Goal: Information Seeking & Learning: Learn about a topic

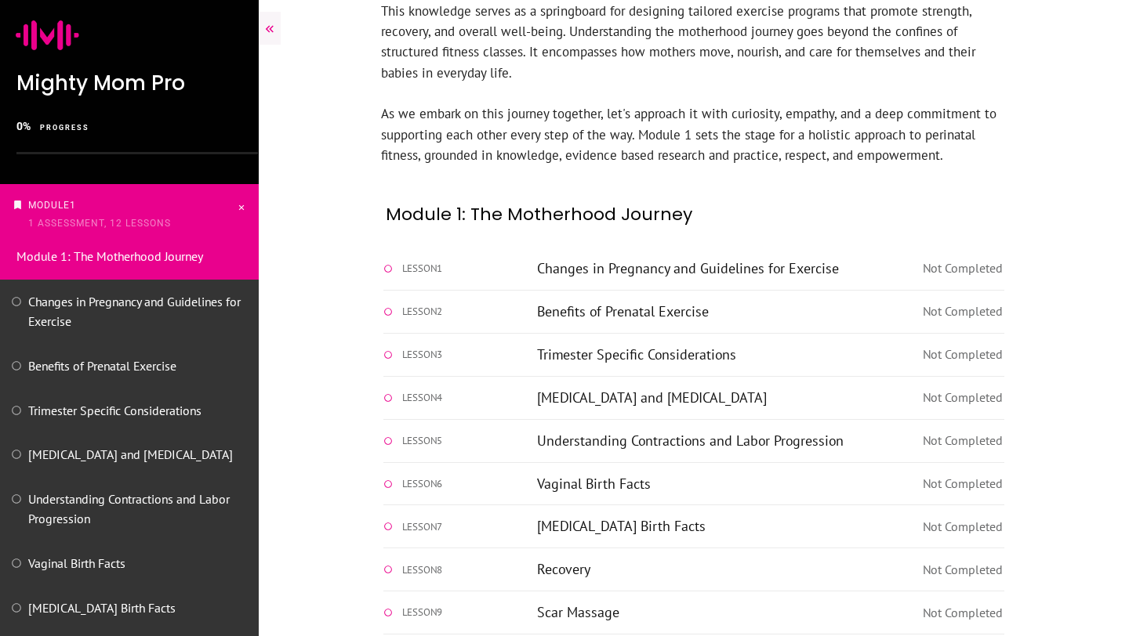
scroll to position [1032, 0]
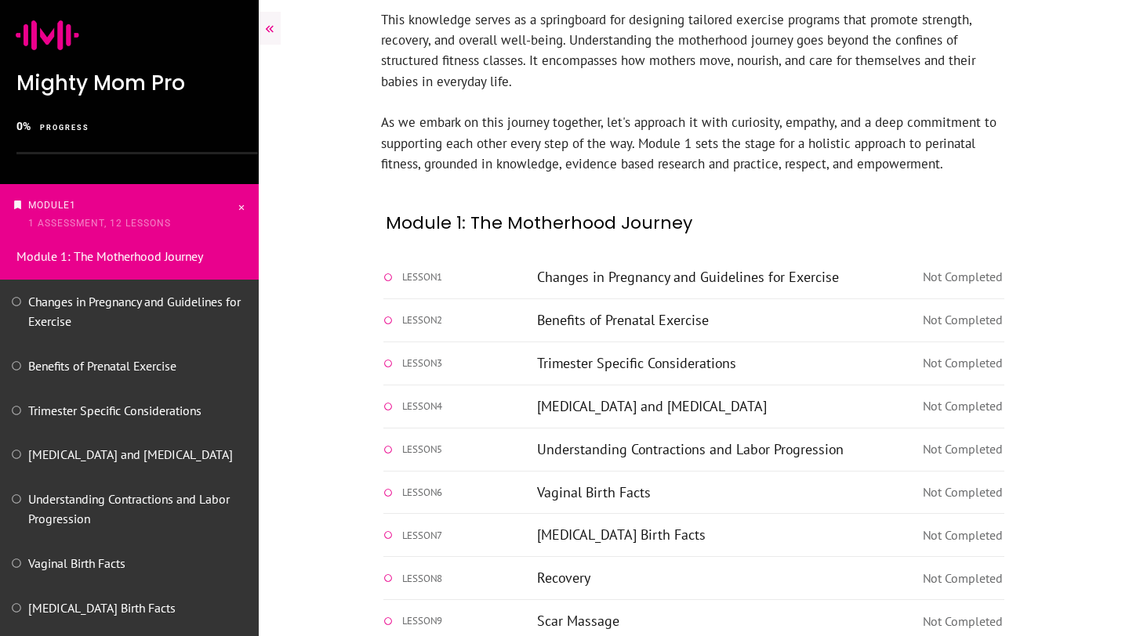
click at [636, 268] on link "Changes in Pregnancy and Guidelines for Exercise" at bounding box center [688, 277] width 302 height 18
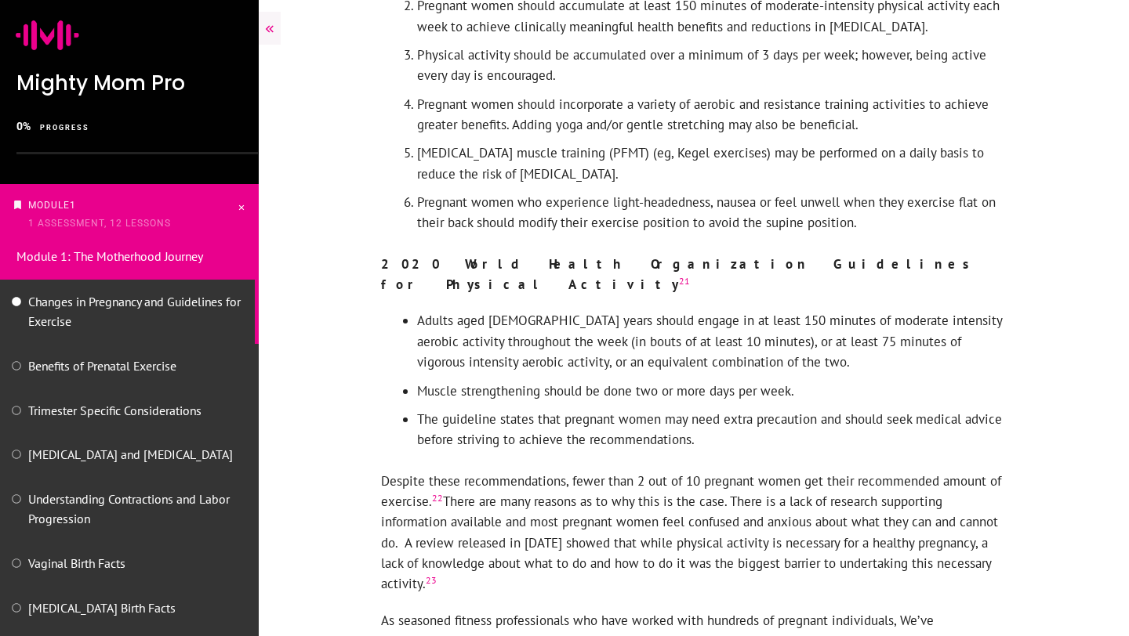
scroll to position [4465, 0]
drag, startPoint x: 499, startPoint y: 195, endPoint x: 531, endPoint y: 197, distance: 32.2
click at [531, 309] on li "Adults aged 18 to 64 years should engage in at least 150 minutes of moderate in…" at bounding box center [712, 344] width 590 height 70
click at [496, 309] on li "Adults aged 18 to 64 years should engage in at least 150 minutes of moderate in…" at bounding box center [712, 344] width 590 height 70
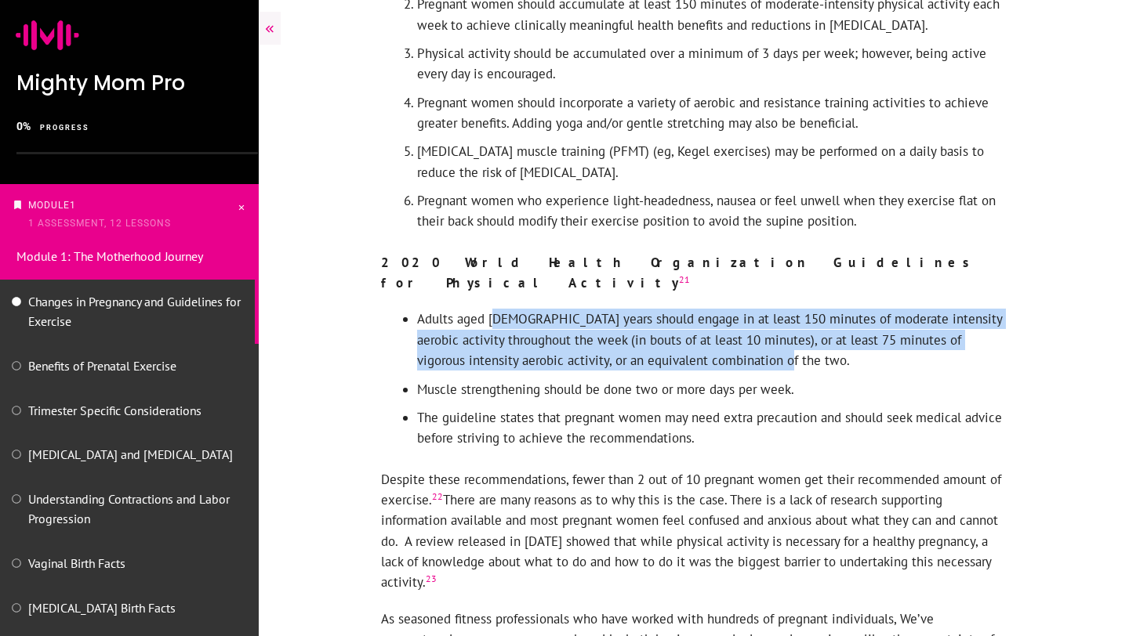
drag, startPoint x: 496, startPoint y: 192, endPoint x: 760, endPoint y: 246, distance: 269.6
click at [760, 309] on li "Adults aged 18 to 64 years should engage in at least 150 minutes of moderate in…" at bounding box center [712, 344] width 590 height 70
copy li "8 to 64 years should engage in at least 150 minutes of moderate intensity aerob…"
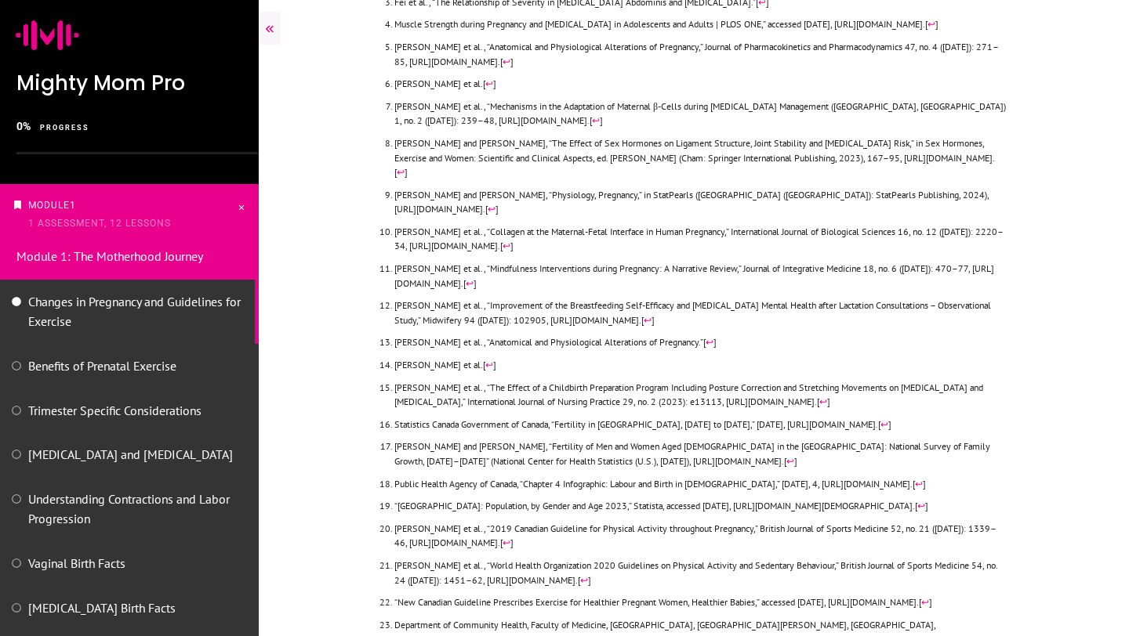
scroll to position [5598, 0]
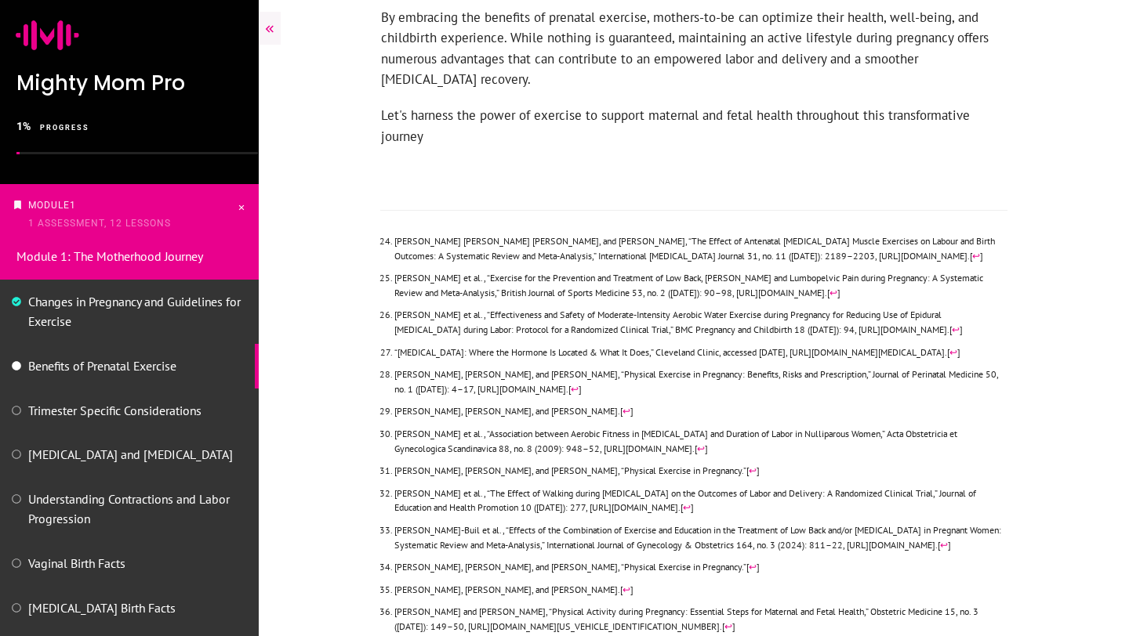
scroll to position [2919, 0]
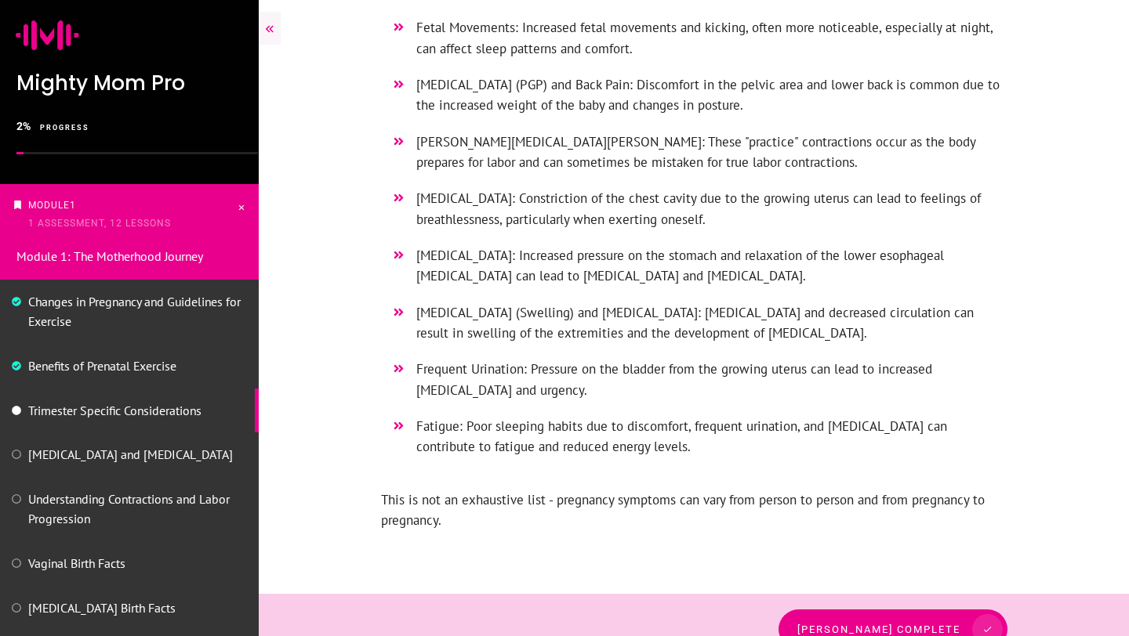
scroll to position [2822, 0]
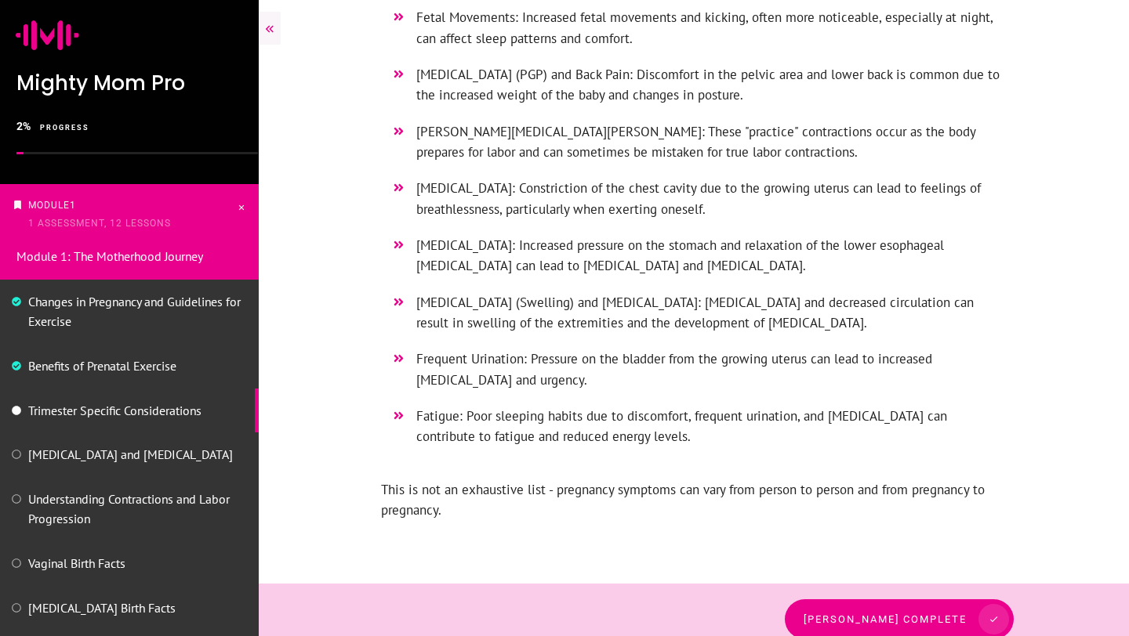
click at [990, 607] on div at bounding box center [993, 619] width 31 height 31
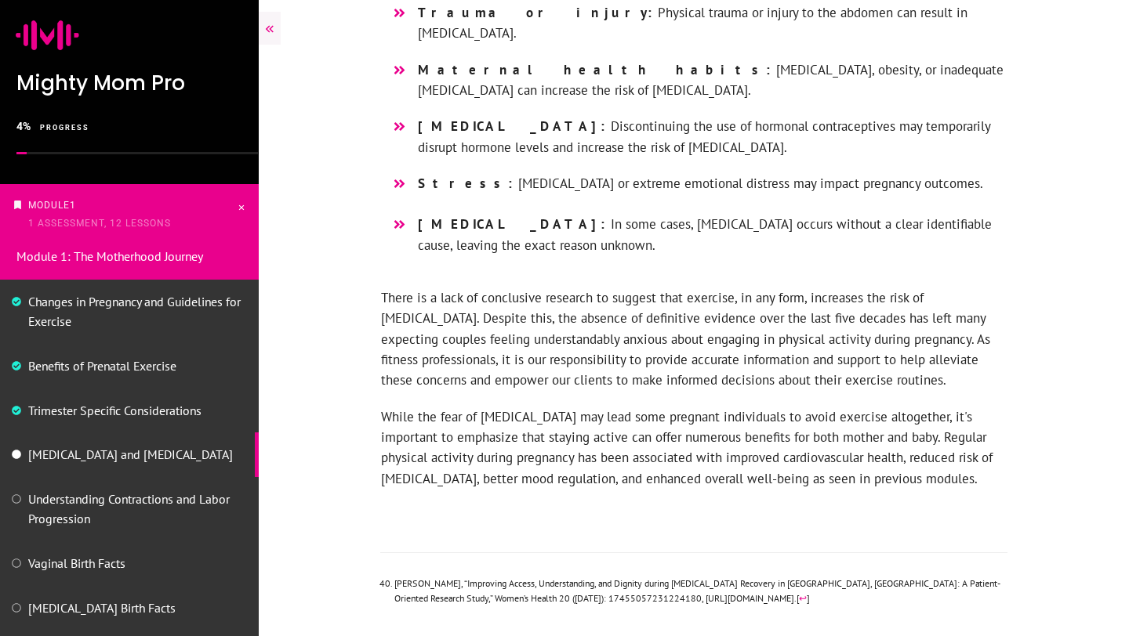
scroll to position [1948, 0]
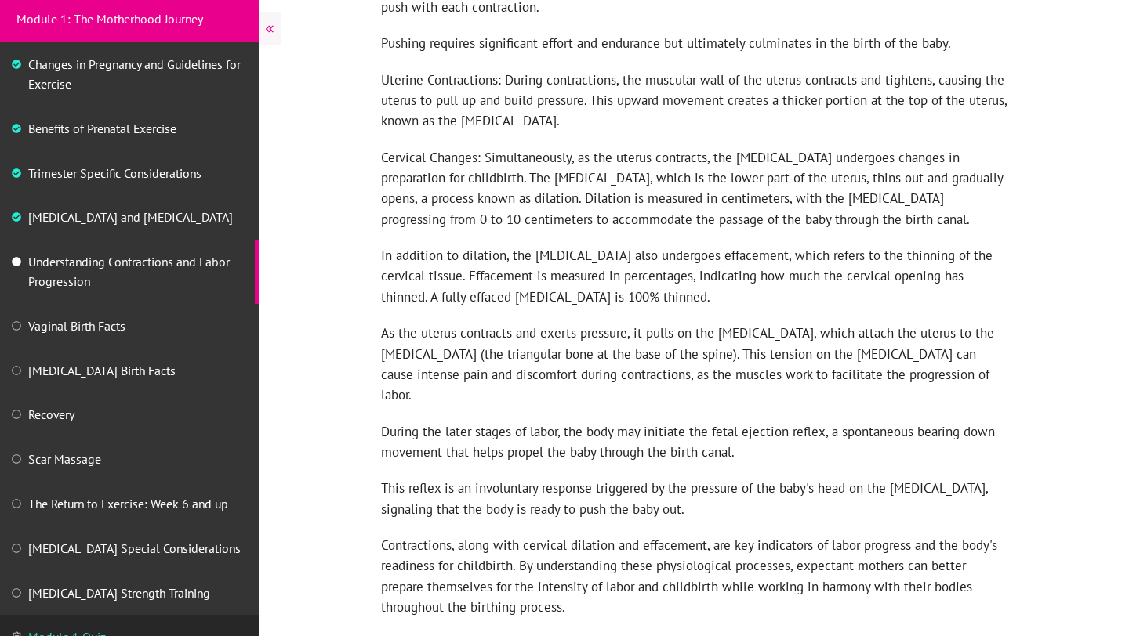
scroll to position [1788, 0]
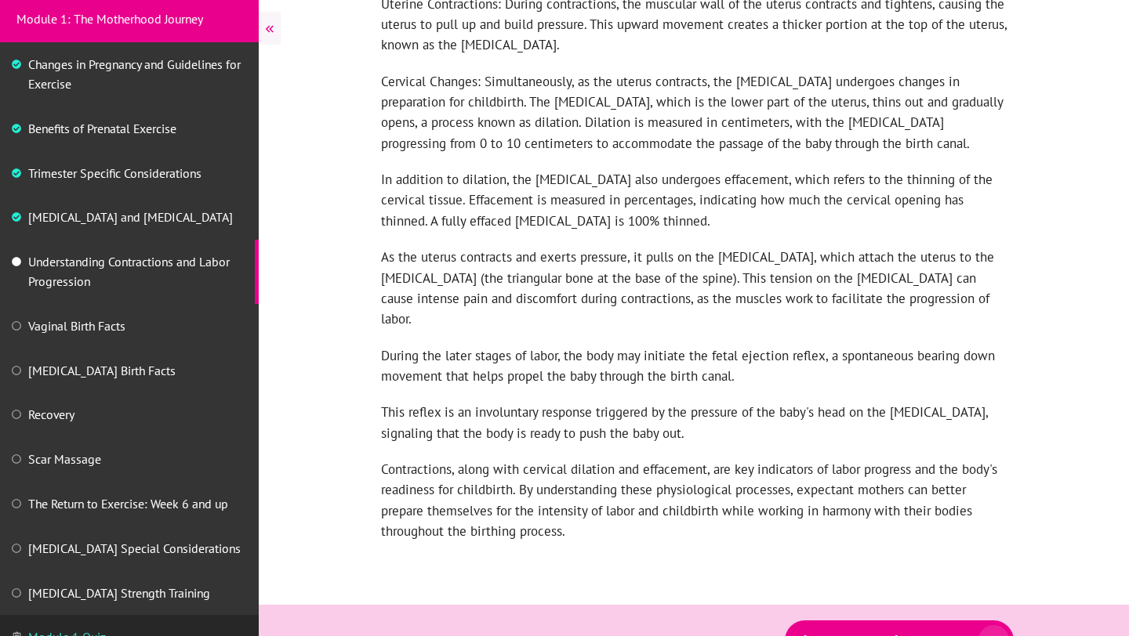
click at [968, 625] on span at bounding box center [987, 640] width 42 height 31
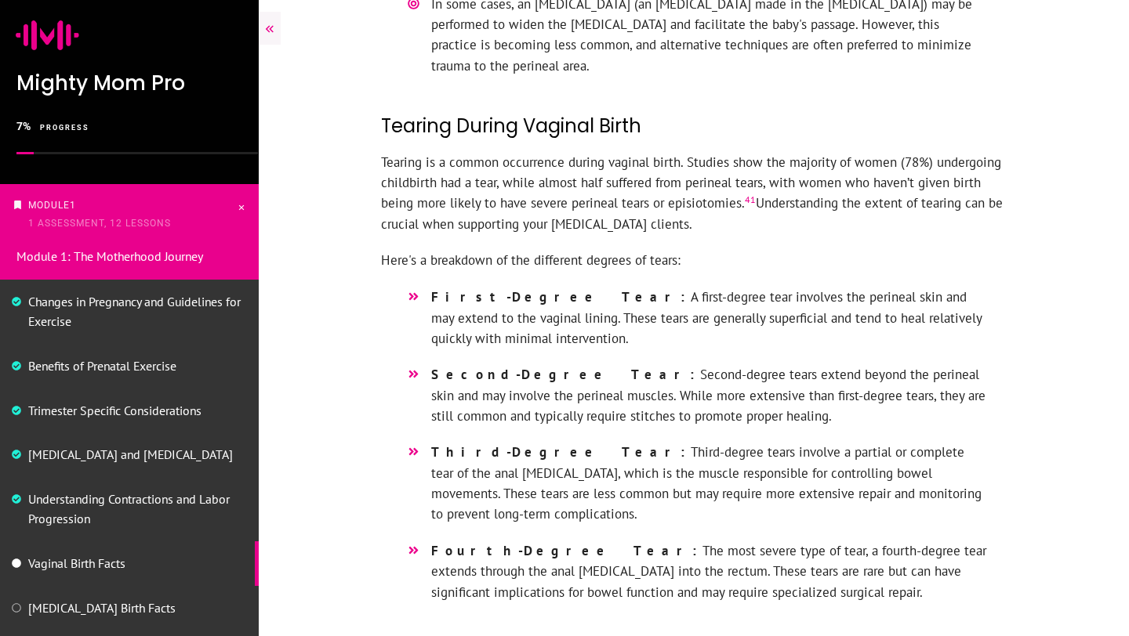
scroll to position [2814, 0]
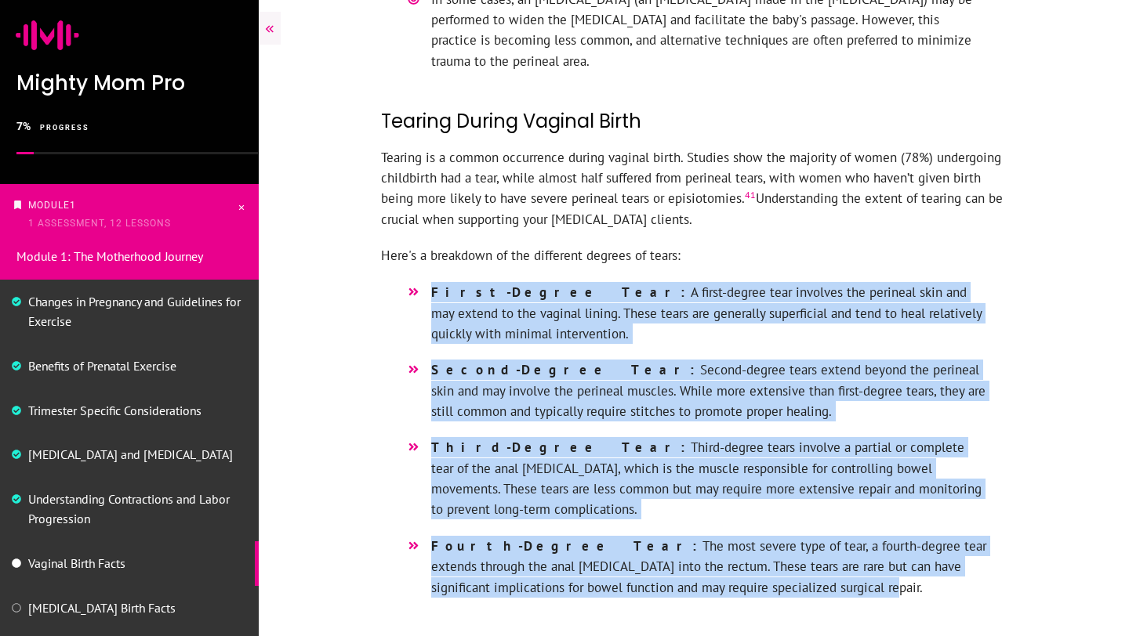
drag, startPoint x: 431, startPoint y: 229, endPoint x: 779, endPoint y: 530, distance: 460.1
click at [779, 530] on ul "First-Degree Tear: A first-degree tear involves the perineal skin and may exten…" at bounding box center [694, 447] width 588 height 331
copy ul "First-Degree Tear: A first-degree tear involves the perineal skin and may exten…"
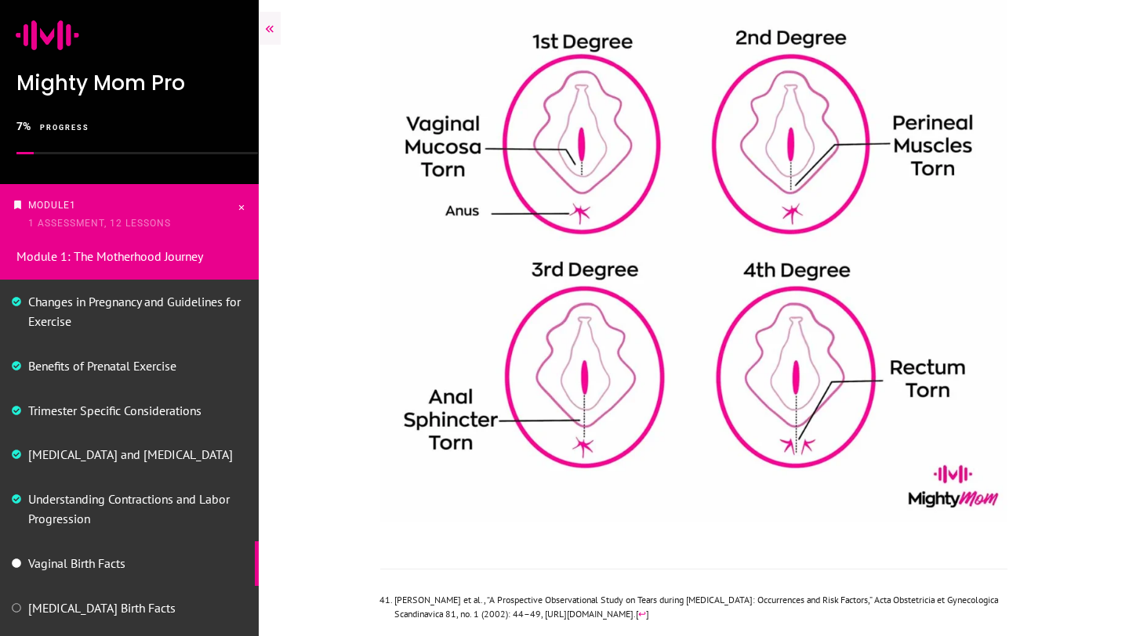
scroll to position [3522, 0]
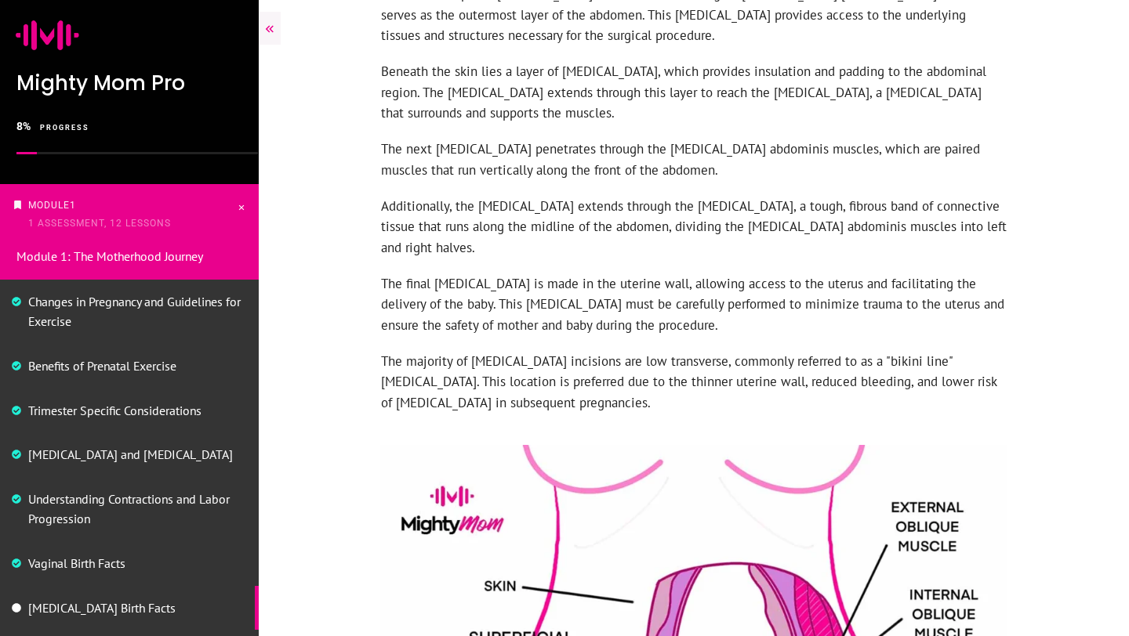
scroll to position [1146, 0]
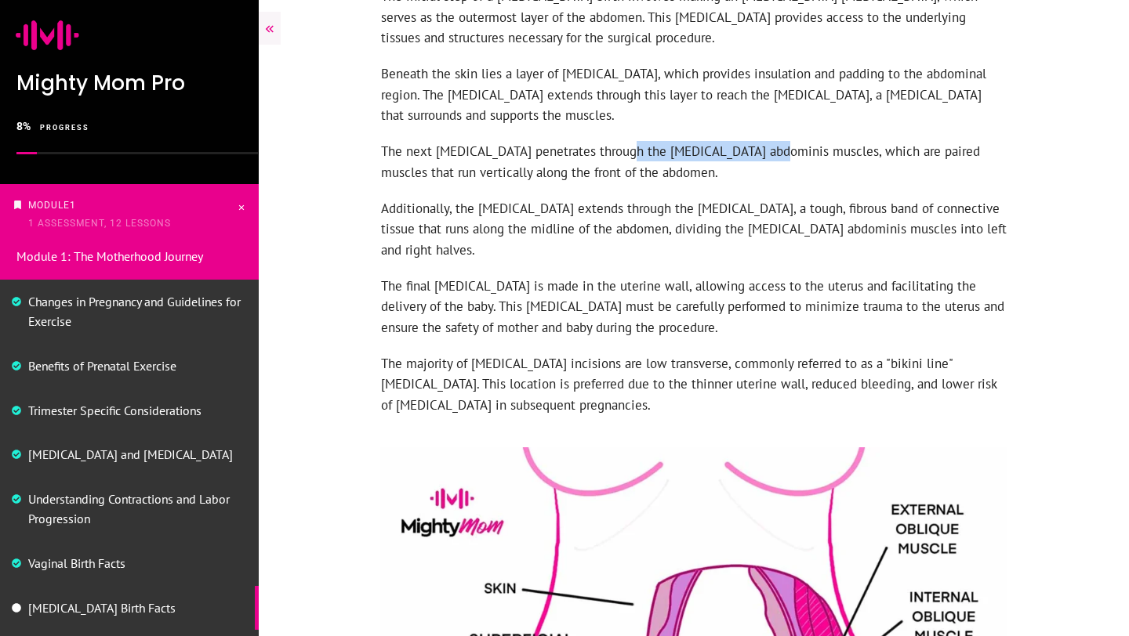
drag, startPoint x: 761, startPoint y: 128, endPoint x: 618, endPoint y: 125, distance: 142.7
click at [618, 141] on p "The next [MEDICAL_DATA] penetrates through the [MEDICAL_DATA] abdominis muscles…" at bounding box center [693, 169] width 625 height 57
copy p "[MEDICAL_DATA] abdominis muscles"
click at [658, 227] on p "Additionally, the incision extends through the linea alba, a tough, fibrous ban…" at bounding box center [693, 237] width 625 height 78
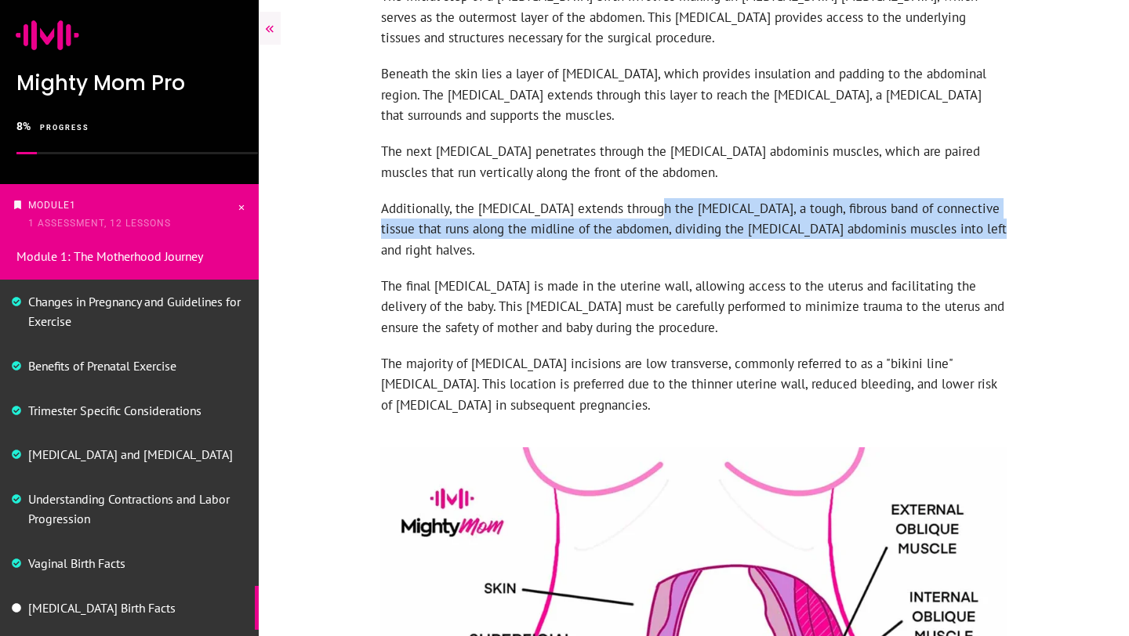
drag, startPoint x: 642, startPoint y: 187, endPoint x: 935, endPoint y: 219, distance: 295.0
click at [935, 219] on p "Additionally, the incision extends through the linea alba, a tough, fibrous ban…" at bounding box center [693, 237] width 625 height 78
copy p "linea alba, a tough, fibrous band of connective tissue that runs along the midl…"
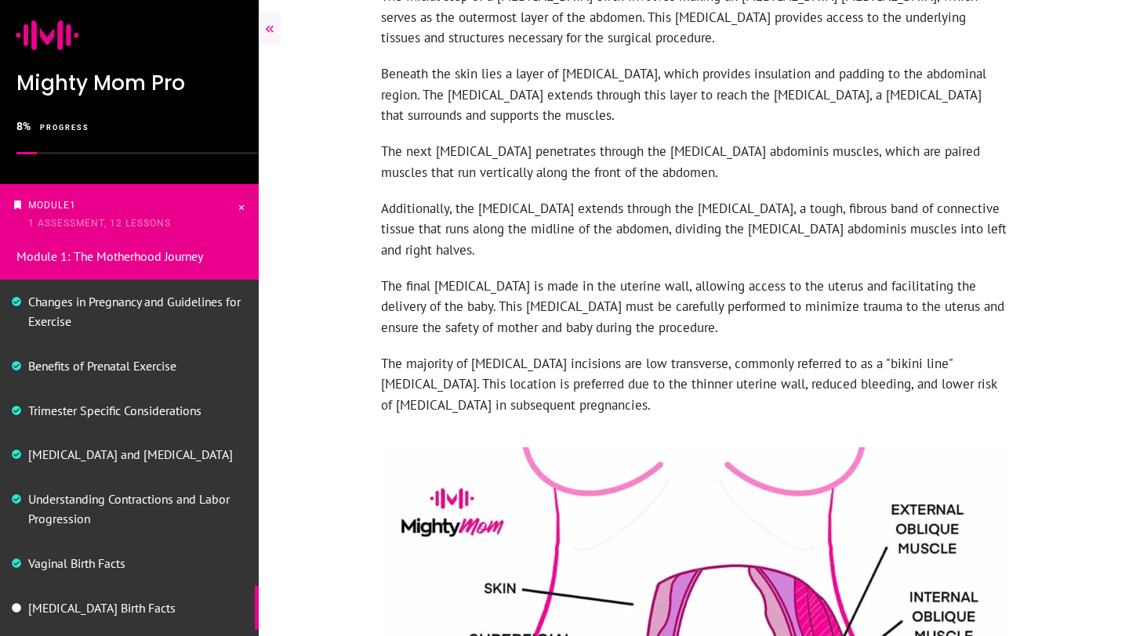
click at [567, 276] on p "The final incision is made in the uterine wall, allowing access to the uterus a…" at bounding box center [693, 315] width 625 height 78
drag, startPoint x: 569, startPoint y: 243, endPoint x: 636, endPoint y: 245, distance: 67.4
click at [636, 276] on p "The final incision is made in the uterine wall, allowing access to the uterus a…" at bounding box center [693, 315] width 625 height 78
copy p "uterine wall,"
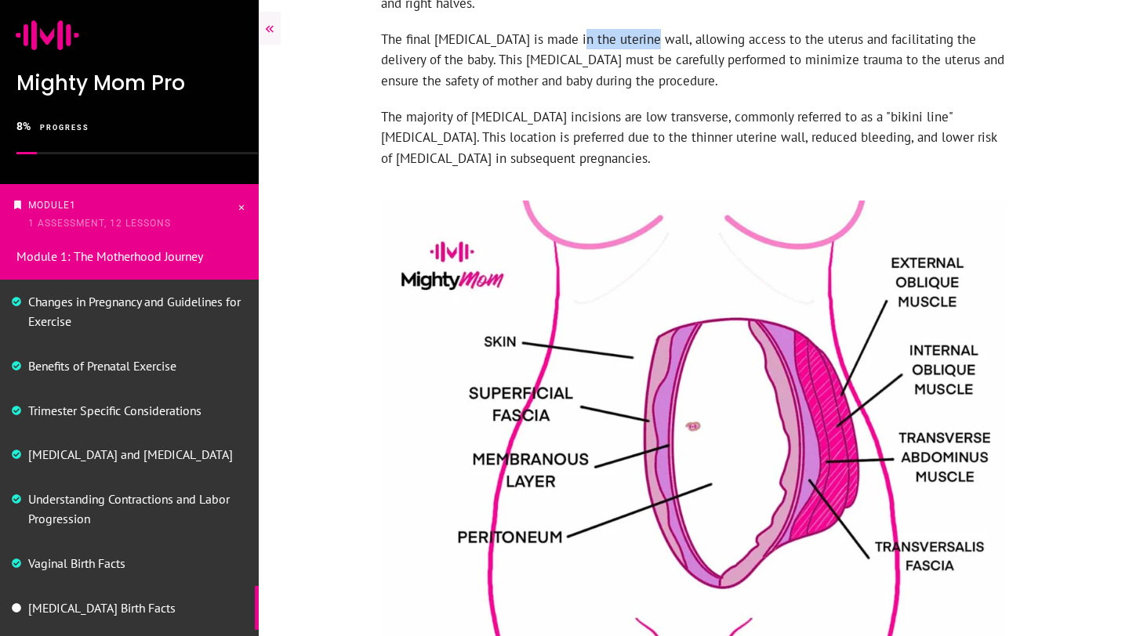
scroll to position [1383, 0]
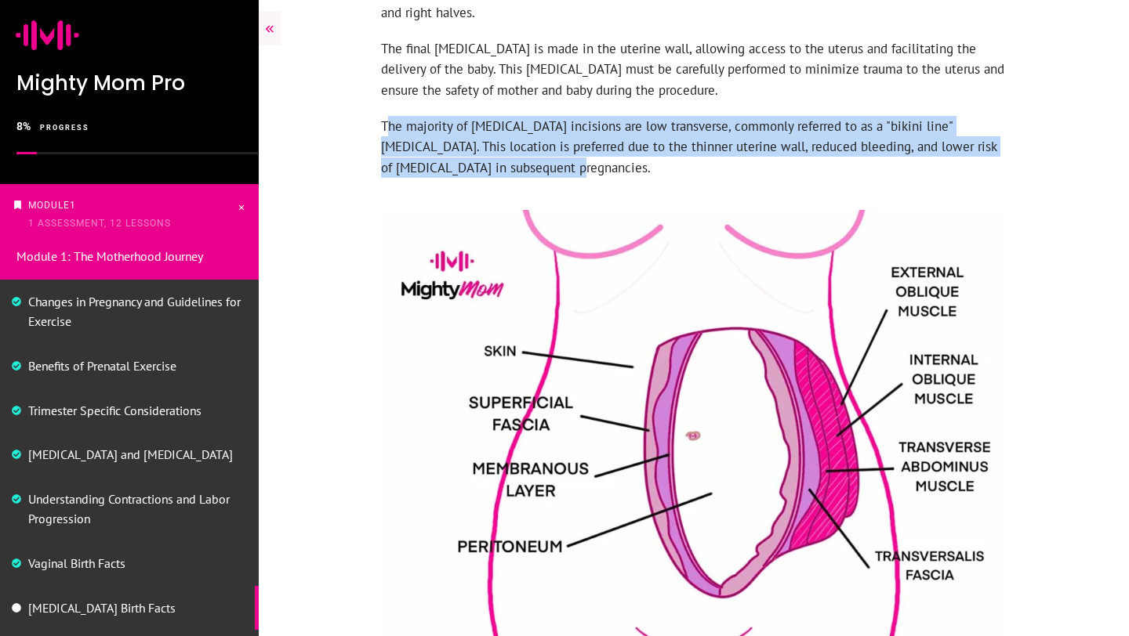
drag, startPoint x: 520, startPoint y: 129, endPoint x: 386, endPoint y: 82, distance: 141.8
click at [386, 116] on p "The majority of cesarean incisions are low transverse, commonly referred to as …" at bounding box center [693, 155] width 625 height 78
drag, startPoint x: 381, startPoint y: 85, endPoint x: 535, endPoint y: 125, distance: 159.5
click at [535, 125] on p "The majority of cesarean incisions are low transverse, commonly referred to as …" at bounding box center [693, 155] width 625 height 78
copy p "The majority of cesarean incisions are low transverse, commonly referred to as …"
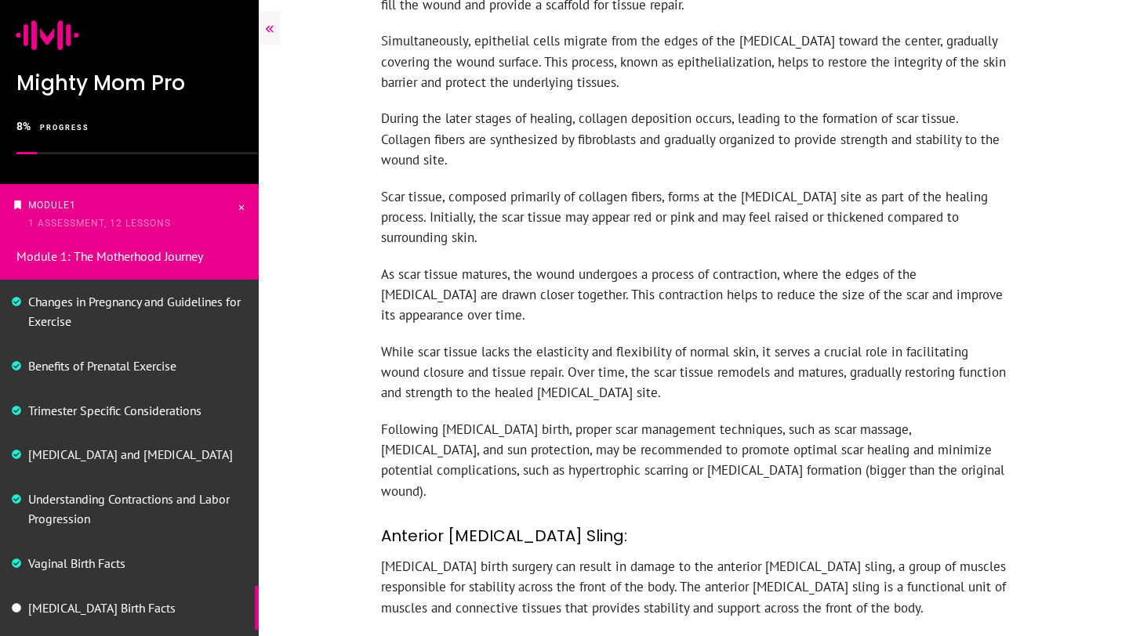
scroll to position [2664, 0]
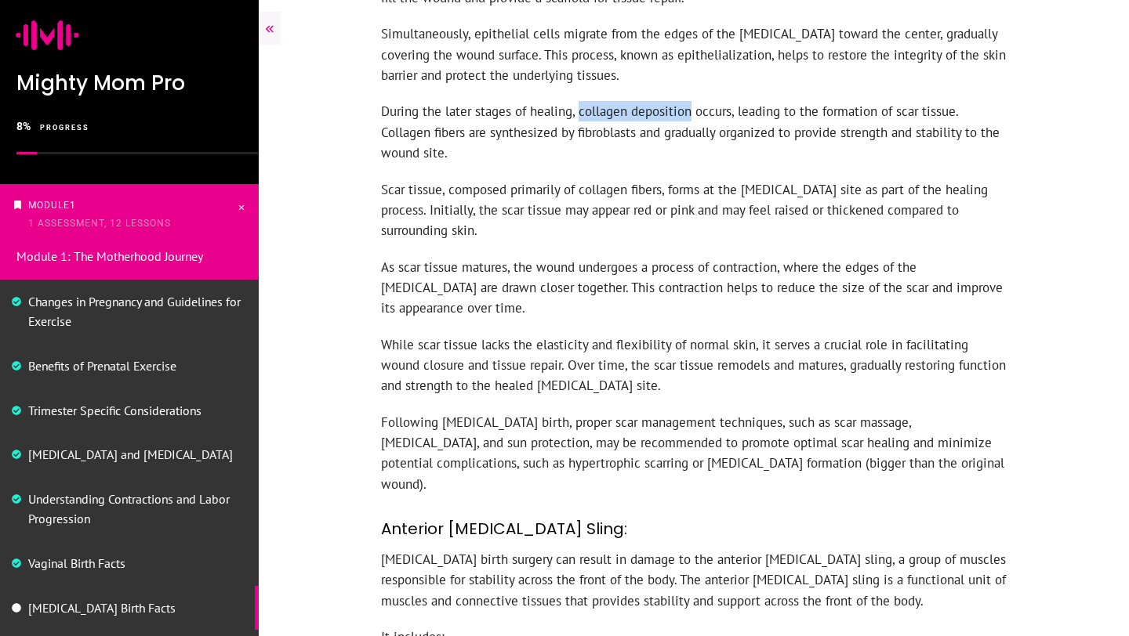
drag, startPoint x: 578, startPoint y: 70, endPoint x: 690, endPoint y: 65, distance: 111.4
click at [690, 101] on p "During the later stages of healing, collagen deposition occurs, leading to the …" at bounding box center [693, 140] width 625 height 78
copy p "collagen deposition"
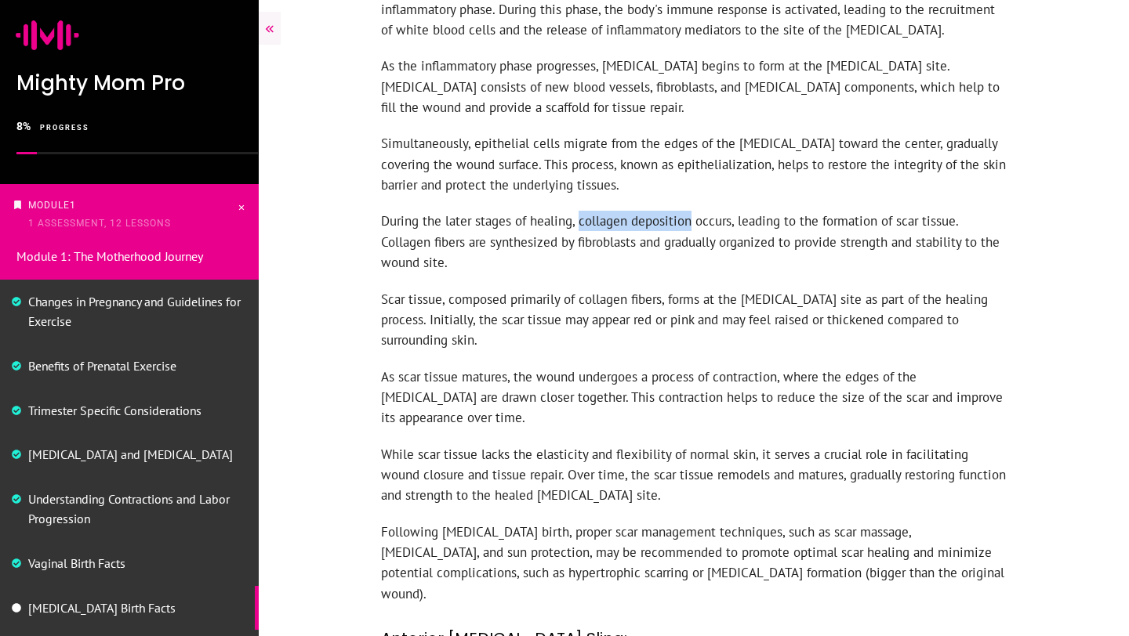
scroll to position [2550, 0]
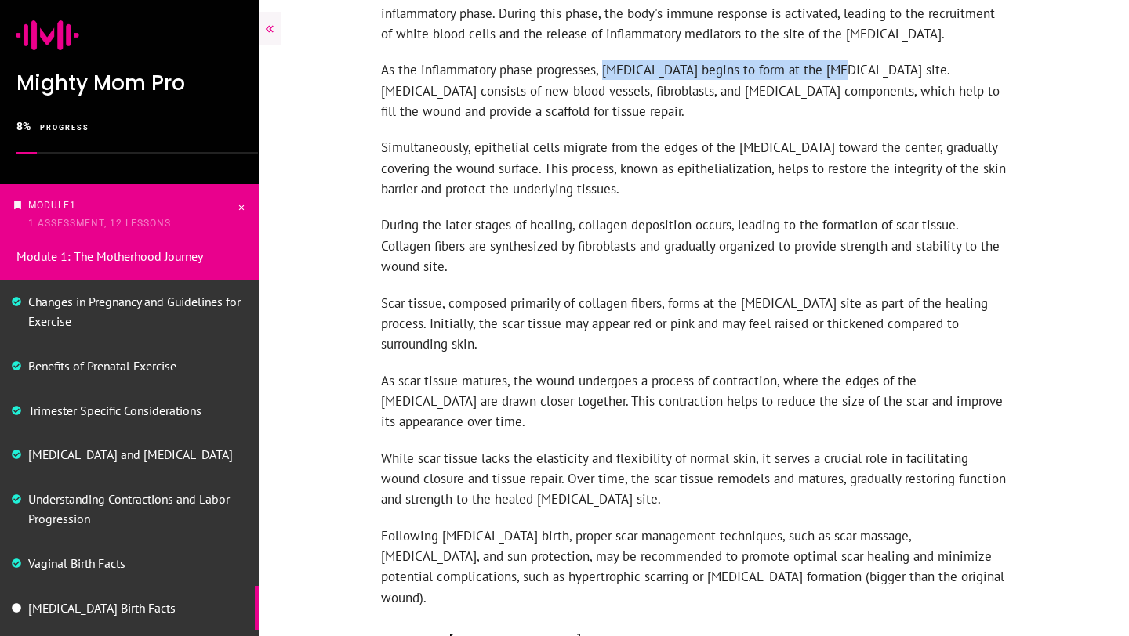
drag, startPoint x: 603, startPoint y: 28, endPoint x: 826, endPoint y: 20, distance: 222.8
click at [826, 60] on p "As the inflammatory phase progresses, granulation tissue begins to form at the …" at bounding box center [693, 99] width 625 height 78
click at [603, 60] on p "As the inflammatory phase progresses, granulation tissue begins to form at the …" at bounding box center [693, 99] width 625 height 78
drag, startPoint x: 600, startPoint y: 29, endPoint x: 898, endPoint y: 29, distance: 297.8
click at [898, 60] on p "As the inflammatory phase progresses, granulation tissue begins to form at the …" at bounding box center [693, 99] width 625 height 78
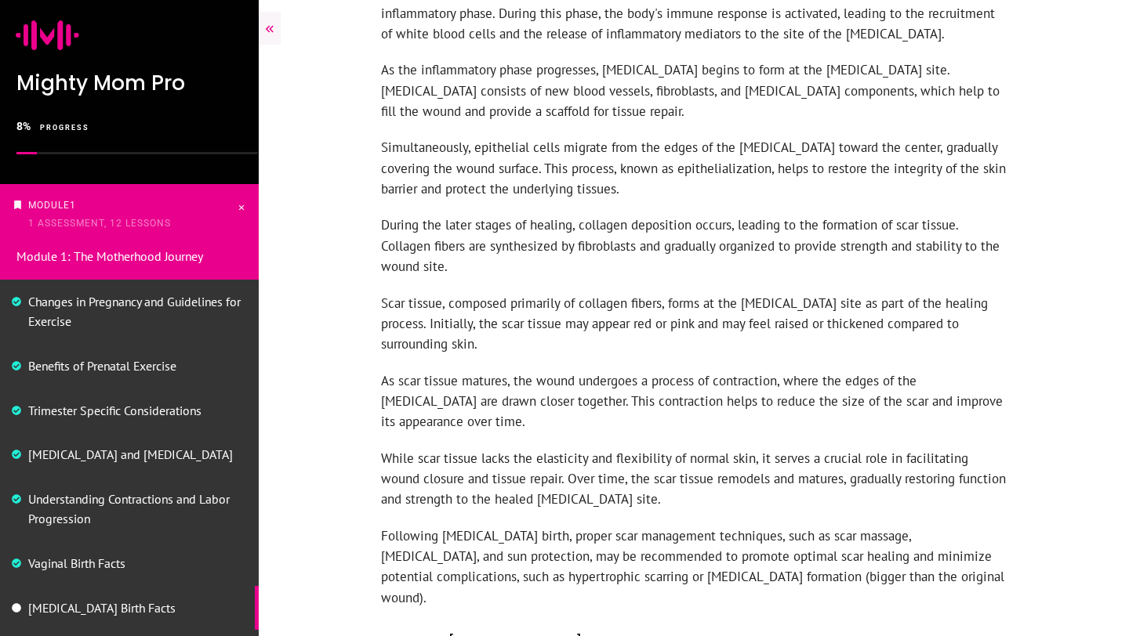
click at [909, 60] on p "As the inflammatory phase progresses, granulation tissue begins to form at the …" at bounding box center [693, 99] width 625 height 78
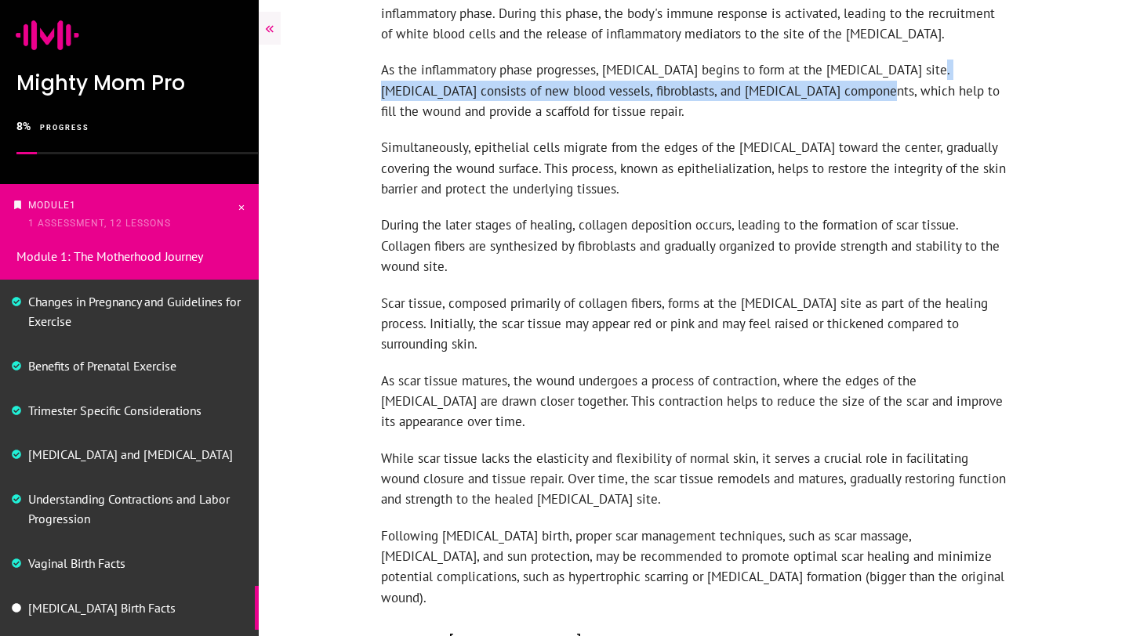
drag, startPoint x: 906, startPoint y: 25, endPoint x: 788, endPoint y: 59, distance: 123.1
click at [788, 60] on p "As the inflammatory phase progresses, granulation tissue begins to form at the …" at bounding box center [693, 99] width 625 height 78
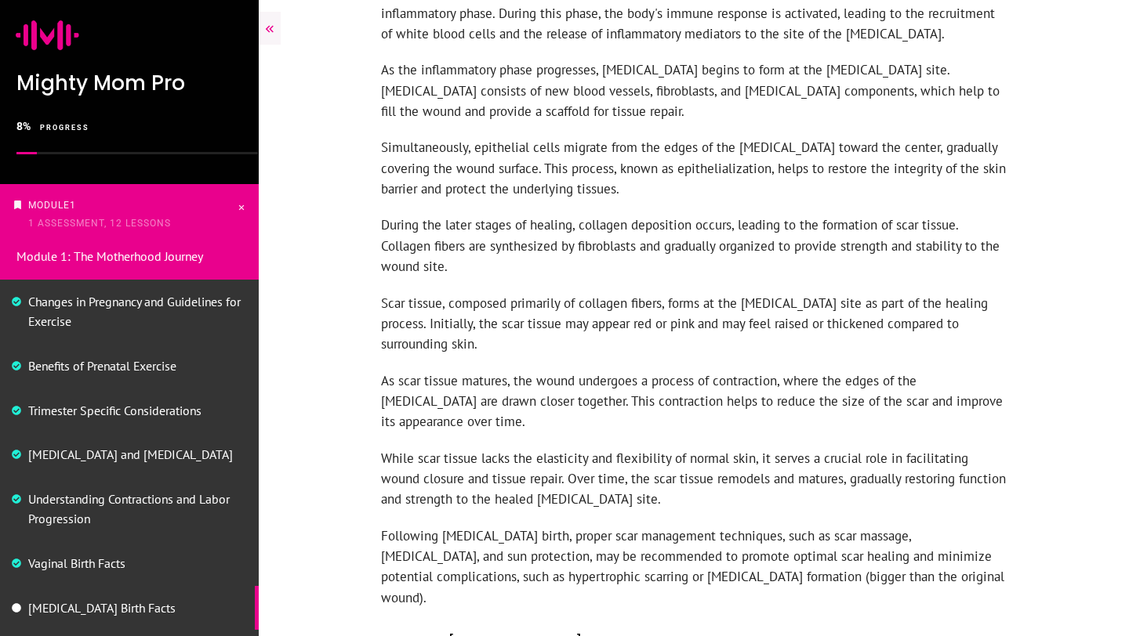
click at [834, 60] on p "As the inflammatory phase progresses, granulation tissue begins to form at the …" at bounding box center [693, 99] width 625 height 78
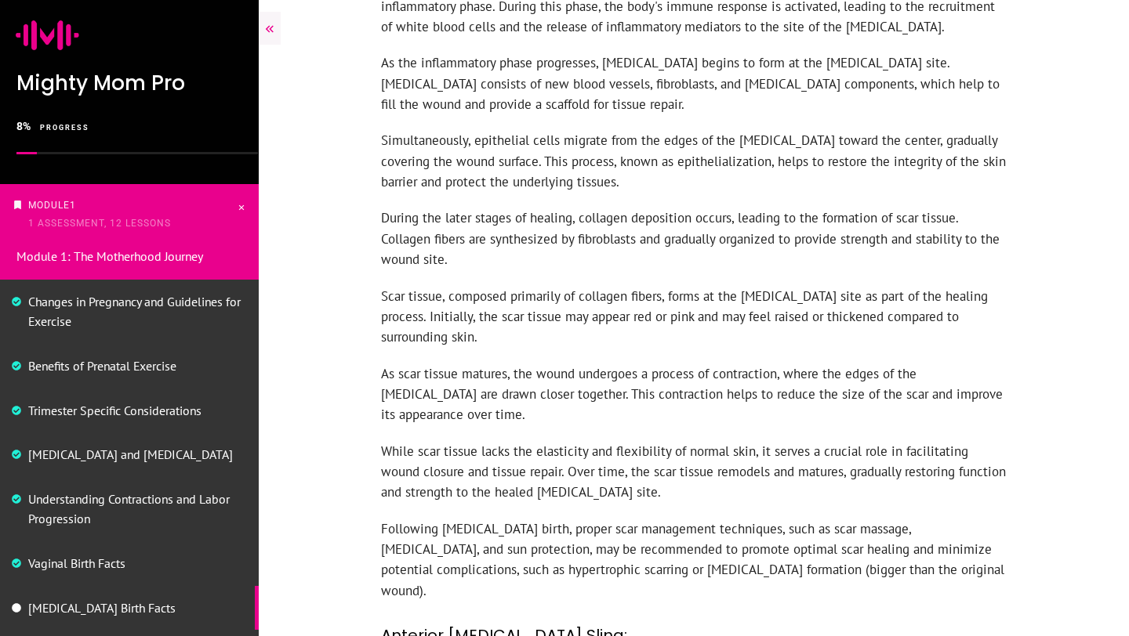
scroll to position [2551, 0]
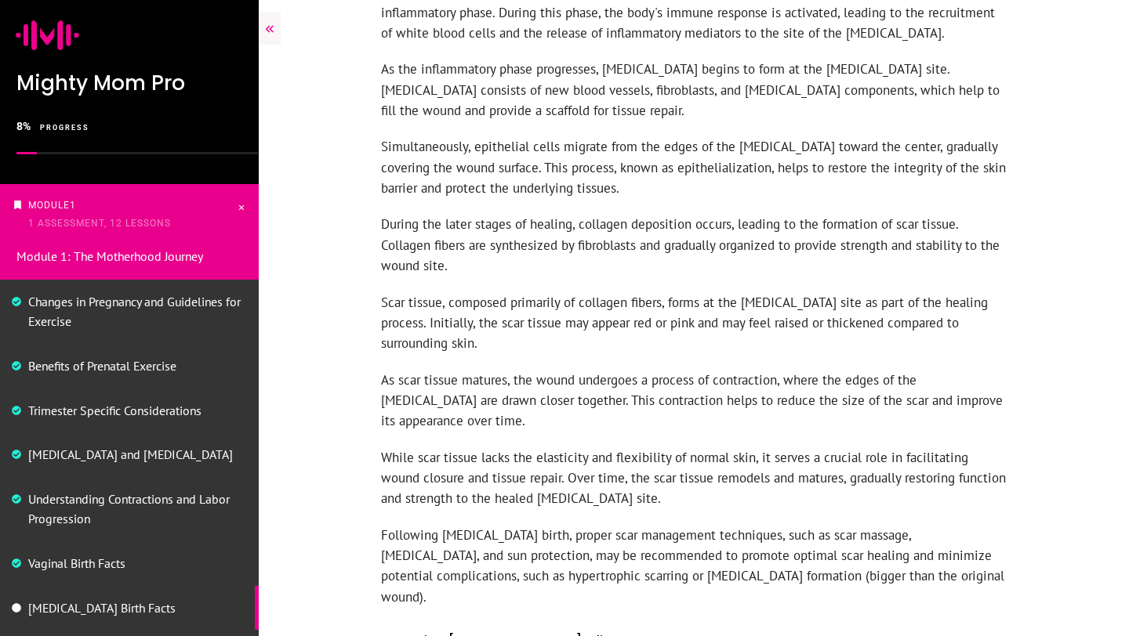
click at [906, 59] on p "As the inflammatory phase progresses, granulation tissue begins to form at the …" at bounding box center [693, 98] width 625 height 78
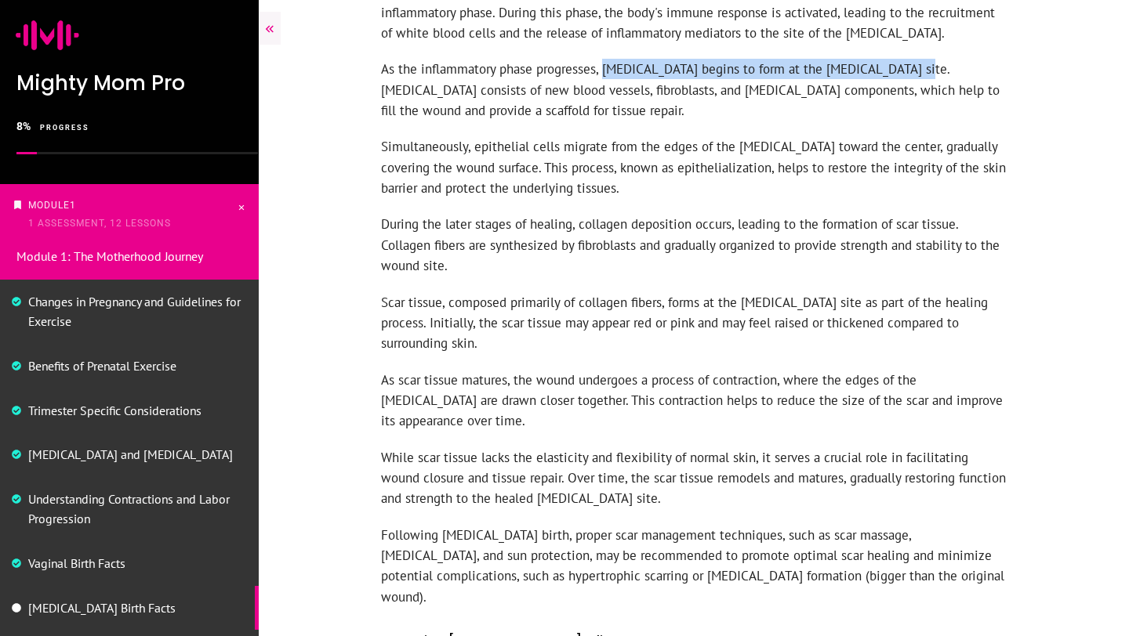
drag, startPoint x: 603, startPoint y: 27, endPoint x: 899, endPoint y: 32, distance: 295.5
click at [899, 59] on p "As the inflammatory phase progresses, granulation tissue begins to form at the …" at bounding box center [693, 98] width 625 height 78
click at [784, 59] on p "As the inflammatory phase progresses, granulation tissue begins to form at the …" at bounding box center [693, 98] width 625 height 78
drag, startPoint x: 604, startPoint y: 28, endPoint x: 897, endPoint y: 29, distance: 292.3
click at [897, 59] on p "As the inflammatory phase progresses, granulation tissue begins to form at the …" at bounding box center [693, 98] width 625 height 78
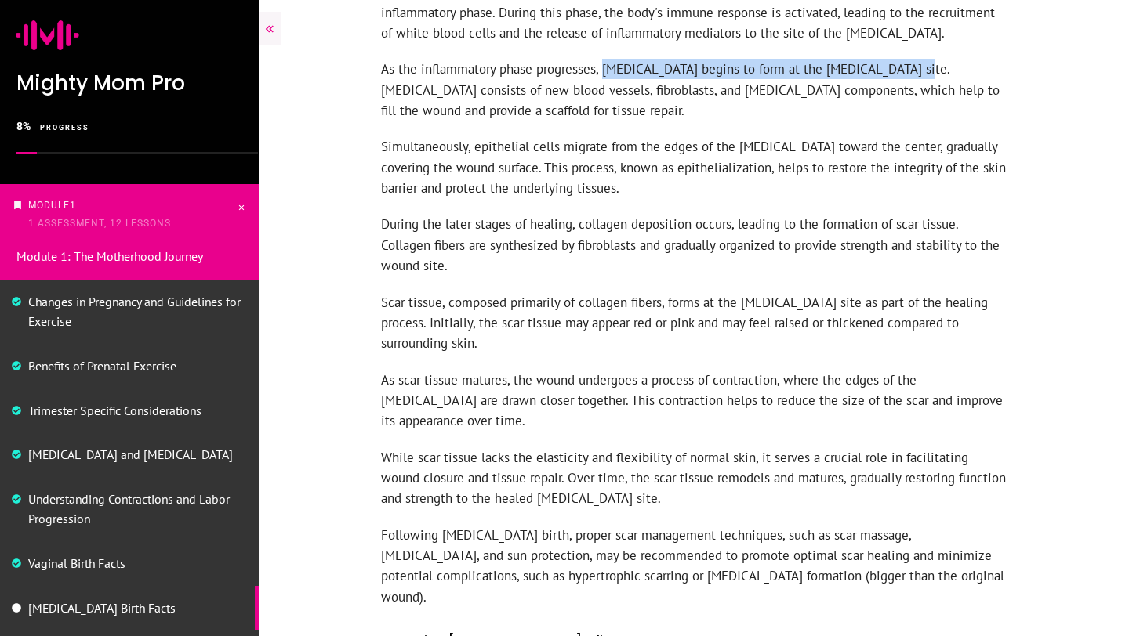
click at [819, 59] on p "As the inflammatory phase progresses, granulation tissue begins to form at the …" at bounding box center [693, 98] width 625 height 78
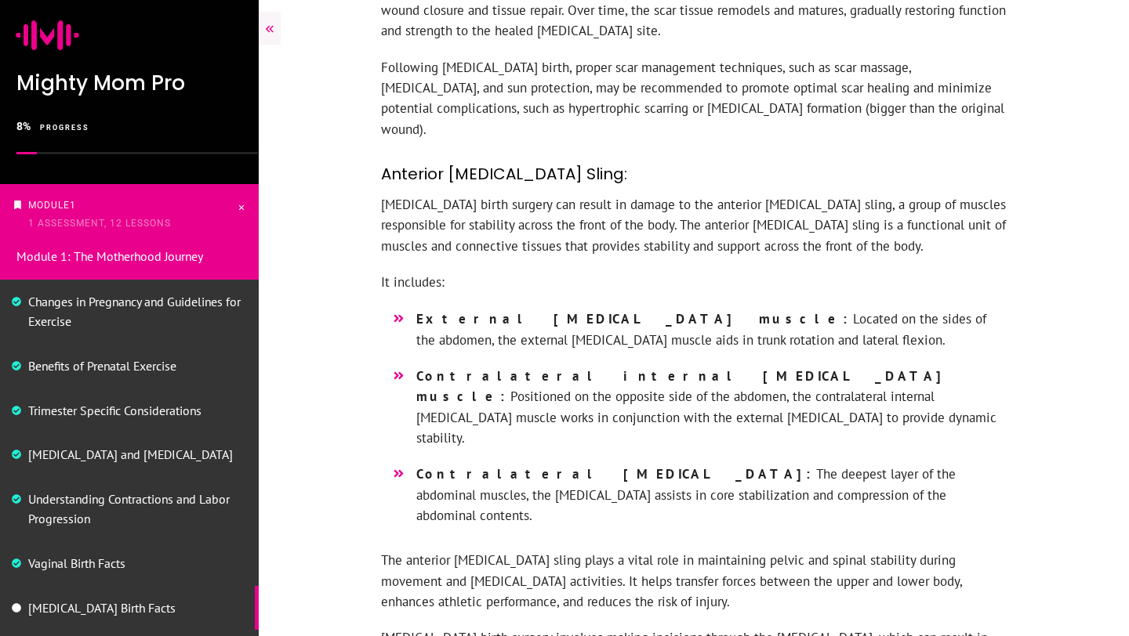
scroll to position [3022, 0]
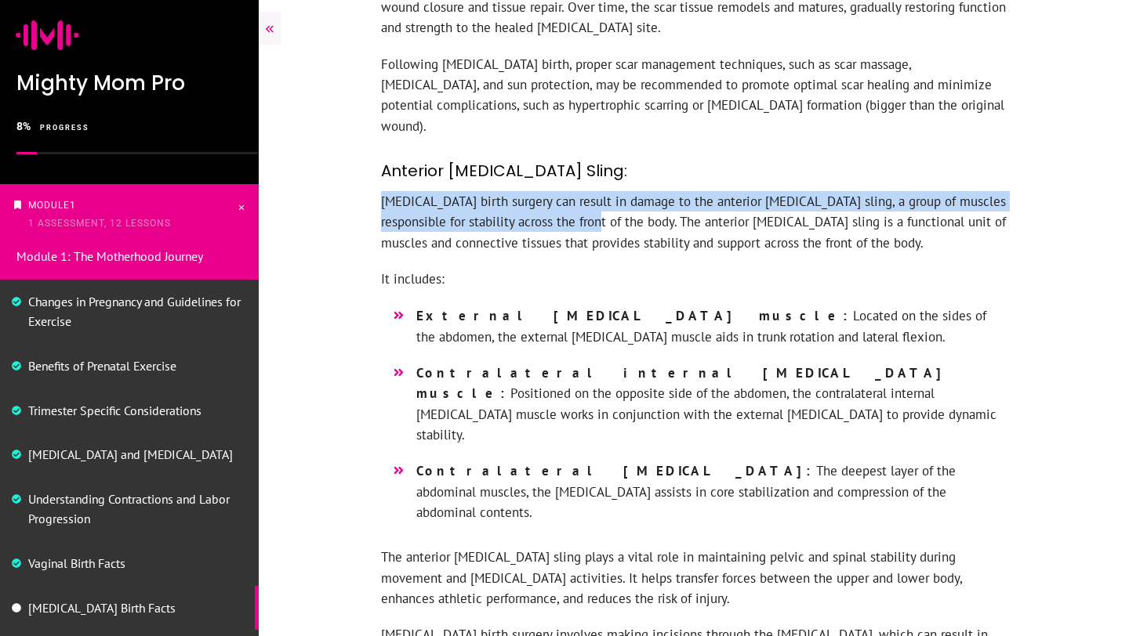
drag, startPoint x: 585, startPoint y: 160, endPoint x: 382, endPoint y: 144, distance: 203.6
click at [382, 191] on p "Cesarean birth surgery can result in damage to the anterior oblique sling, a gr…" at bounding box center [693, 230] width 625 height 78
copy p "Cesarean birth surgery can result in damage to the anterior oblique sling, a gr…"
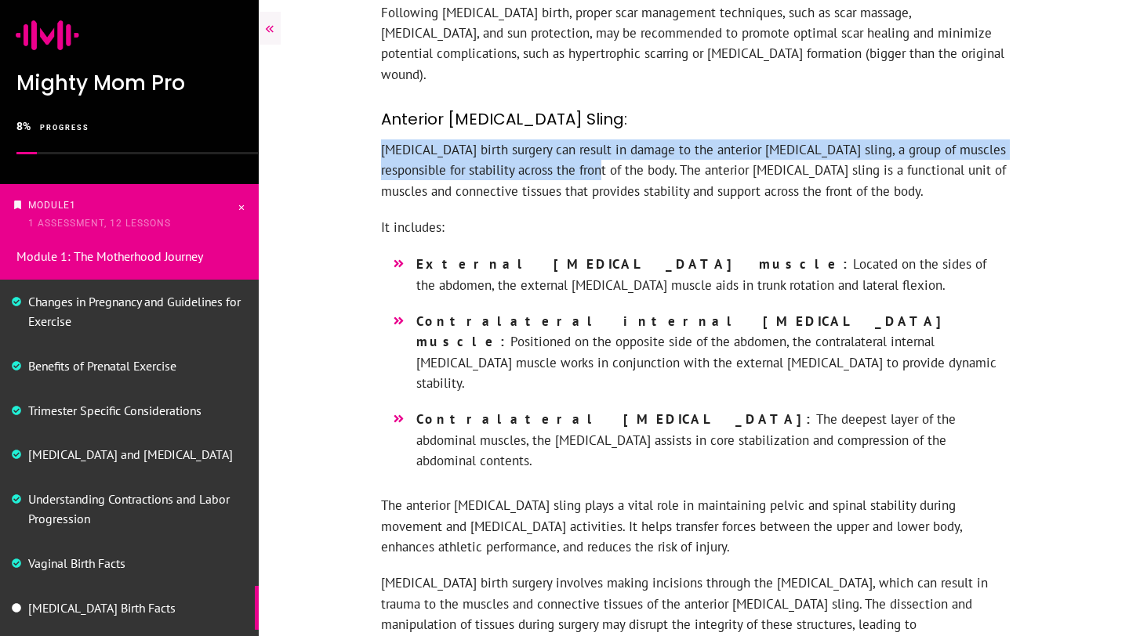
scroll to position [3092, 0]
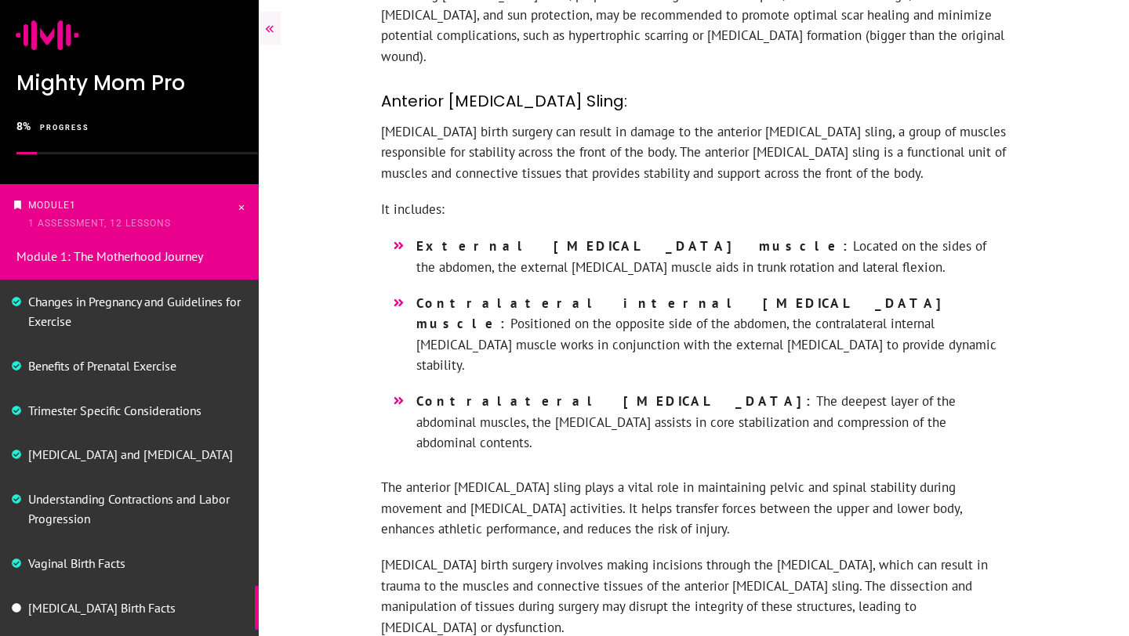
click at [851, 136] on p "Cesarean birth surgery can result in damage to the anterior oblique sling, a gr…" at bounding box center [693, 160] width 625 height 78
drag, startPoint x: 421, startPoint y: 185, endPoint x: 542, endPoint y: 176, distance: 121.1
click at [542, 237] on strong "External oblique muscle:" at bounding box center [634, 245] width 437 height 17
drag, startPoint x: 553, startPoint y: 178, endPoint x: 403, endPoint y: 179, distance: 149.7
click at [403, 236] on li "External oblique muscle: Located on the sides of the abdomen, the external obli…" at bounding box center [693, 264] width 625 height 57
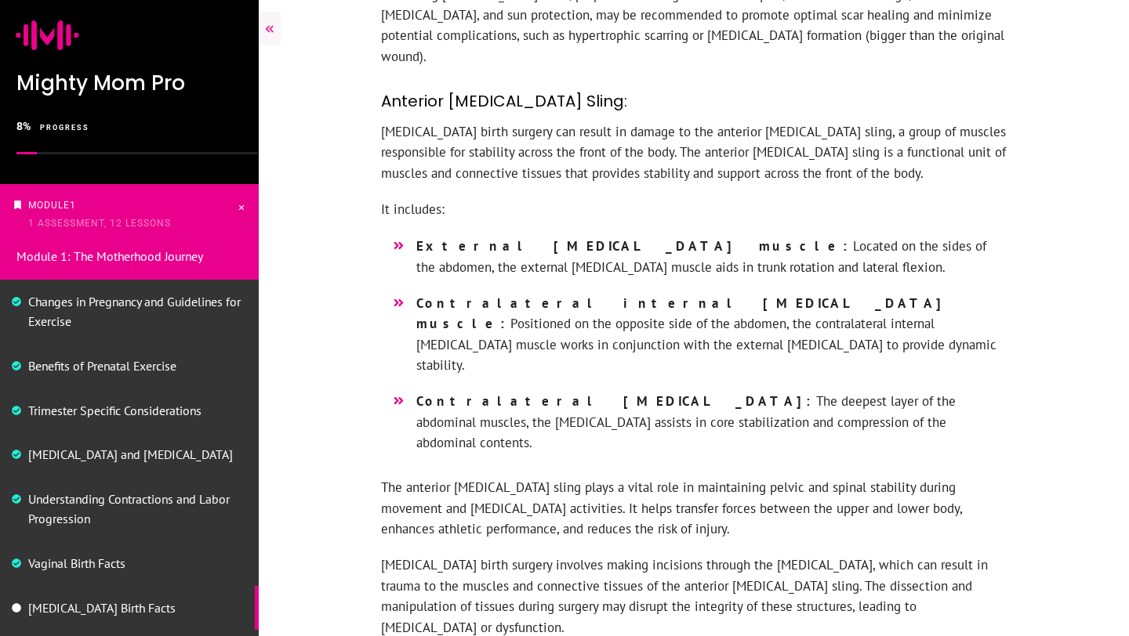
click at [588, 236] on span "External oblique muscle: Located on the sides of the abdomen, the external obli…" at bounding box center [711, 257] width 590 height 42
drag, startPoint x: 380, startPoint y: 146, endPoint x: 683, endPoint y: 365, distance: 374.4
copy div "It includes: External oblique muscle: Located on the sides of the abdomen, the …"
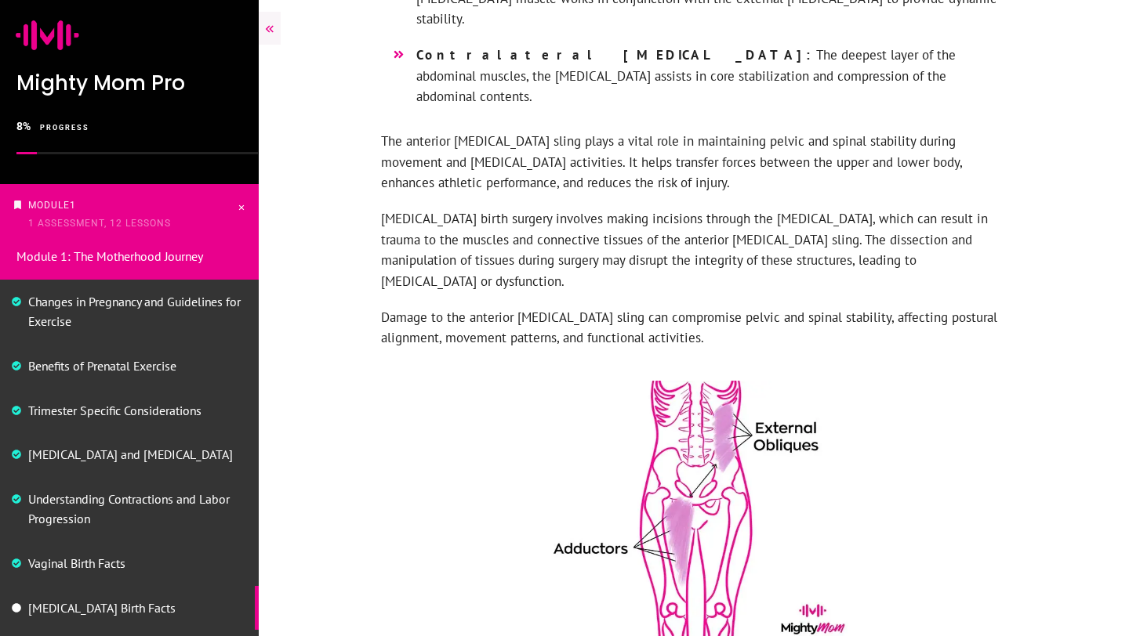
scroll to position [3436, 0]
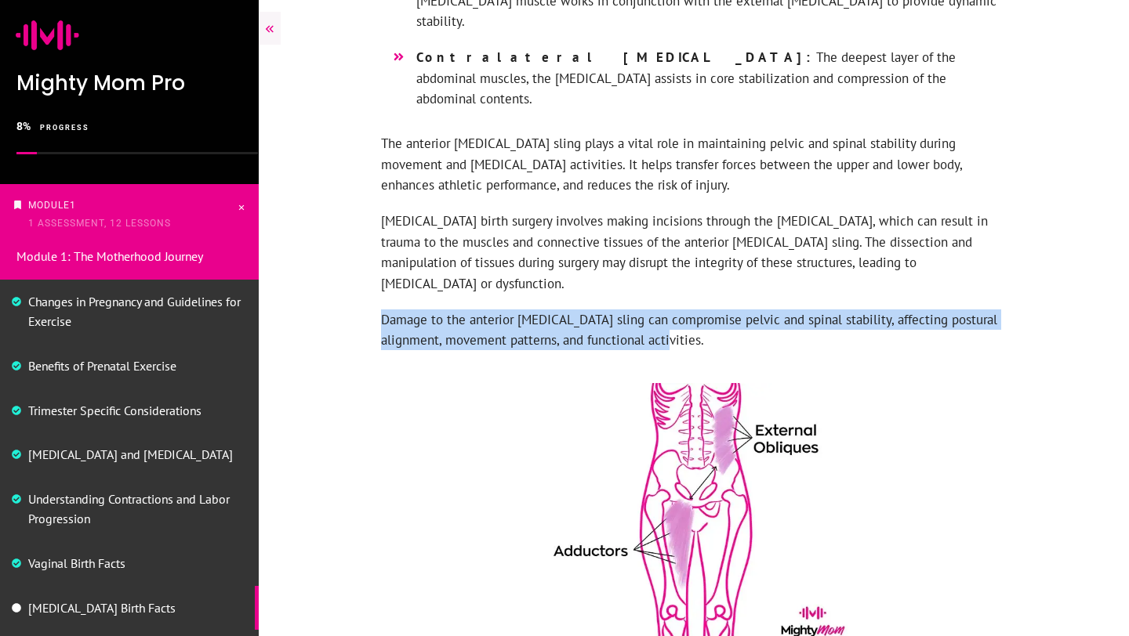
drag, startPoint x: 638, startPoint y: 222, endPoint x: 382, endPoint y: 201, distance: 257.1
click at [382, 310] on p "Damage to the anterior oblique sling can compromise pelvic and spinal stability…" at bounding box center [693, 338] width 625 height 57
copy p "Damage to the anterior oblique sling can compromise pelvic and spinal stability…"
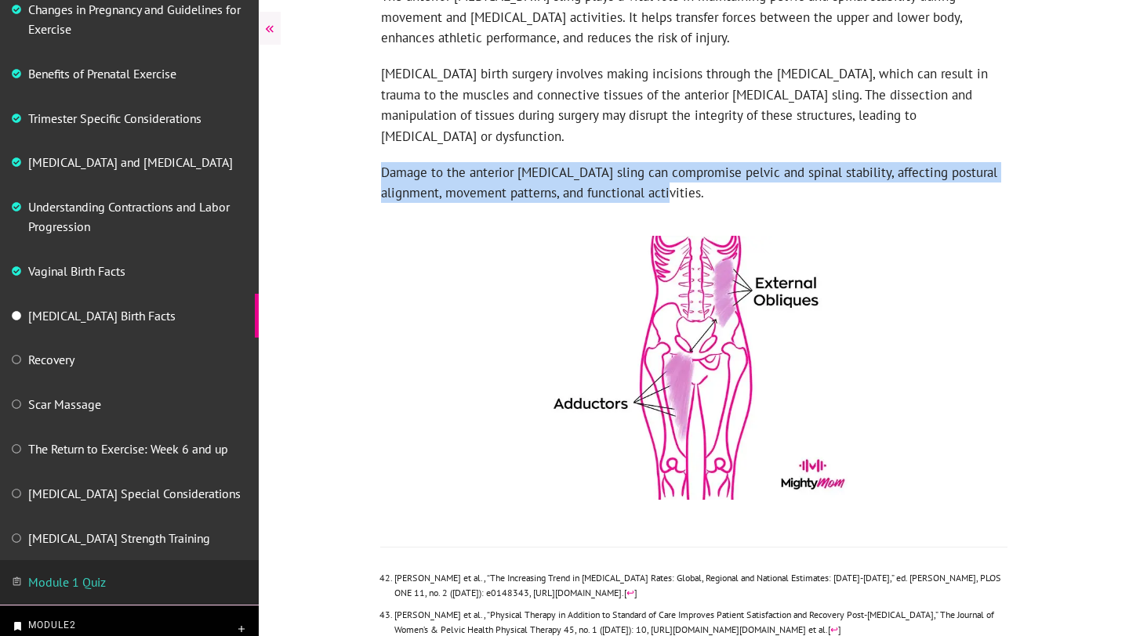
scroll to position [3615, 0]
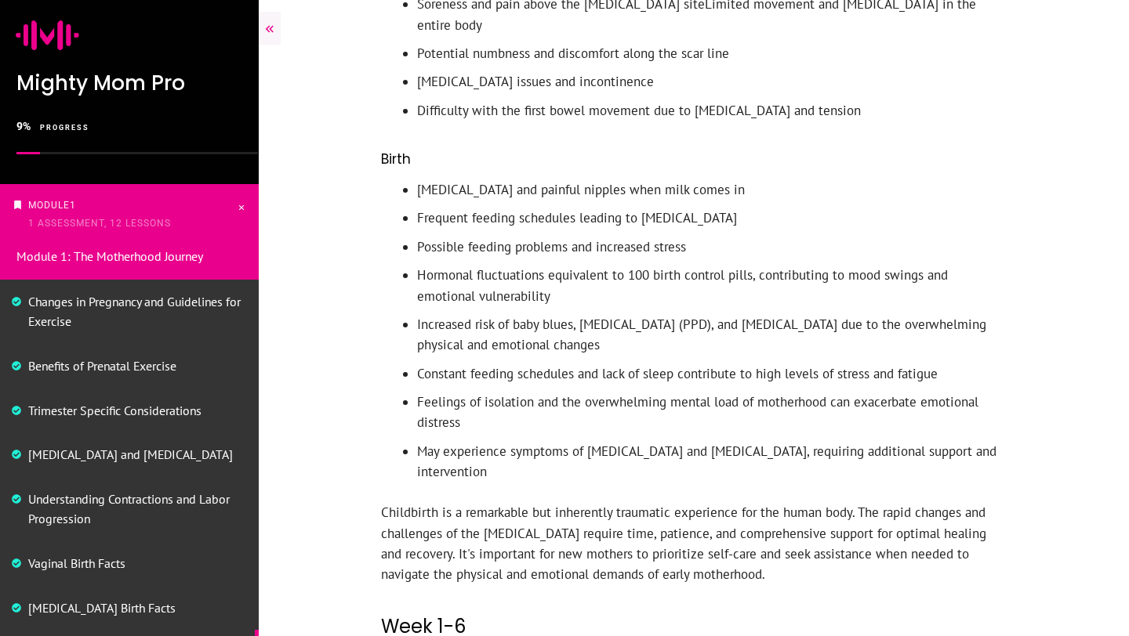
scroll to position [1899, 0]
